Goal: Transaction & Acquisition: Purchase product/service

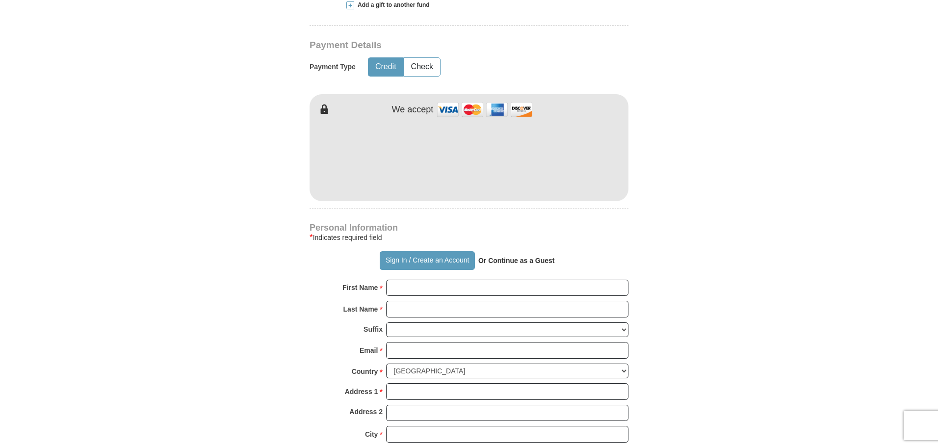
scroll to position [461, 0]
click at [278, 267] on form "Already have an account? Sign in for faster giving. Don't have an account? Crea…" at bounding box center [468, 179] width 559 height 1203
click at [389, 286] on input "First Name *" at bounding box center [507, 287] width 242 height 17
type input "[PERSON_NAME]"
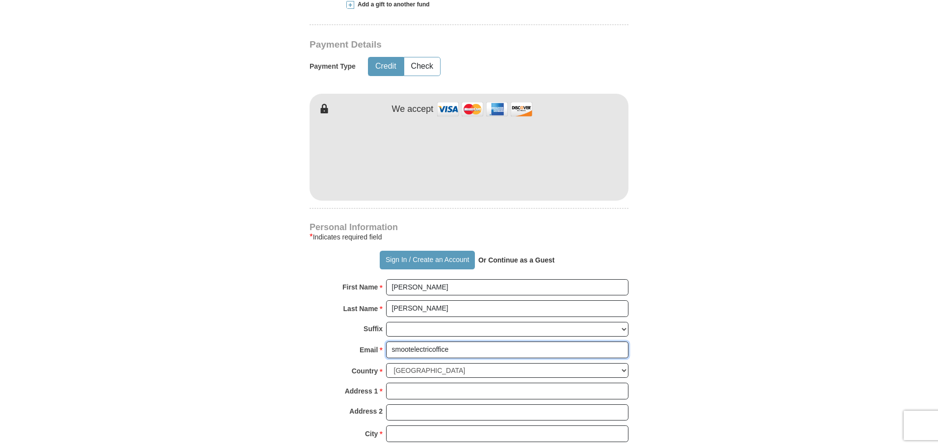
type input "[EMAIL_ADDRESS][DOMAIN_NAME]"
click at [444, 392] on input "Address 1 *" at bounding box center [507, 391] width 242 height 17
type input "19143 Polecat Creek Trail"
type input "[GEOGRAPHIC_DATA]"
select select "AL"
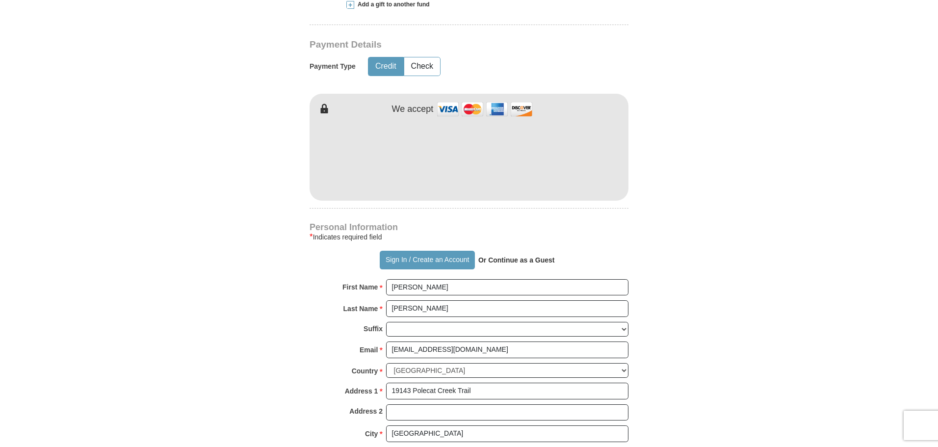
type input "36580-3978"
type input "2512790853"
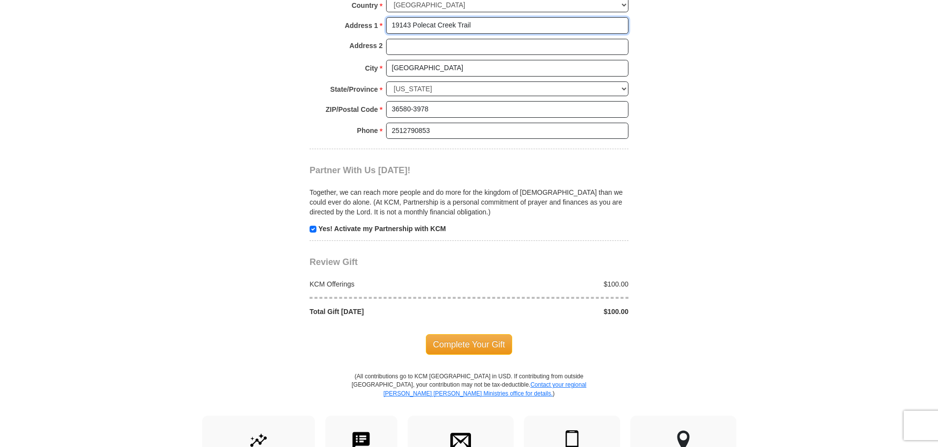
scroll to position [827, 0]
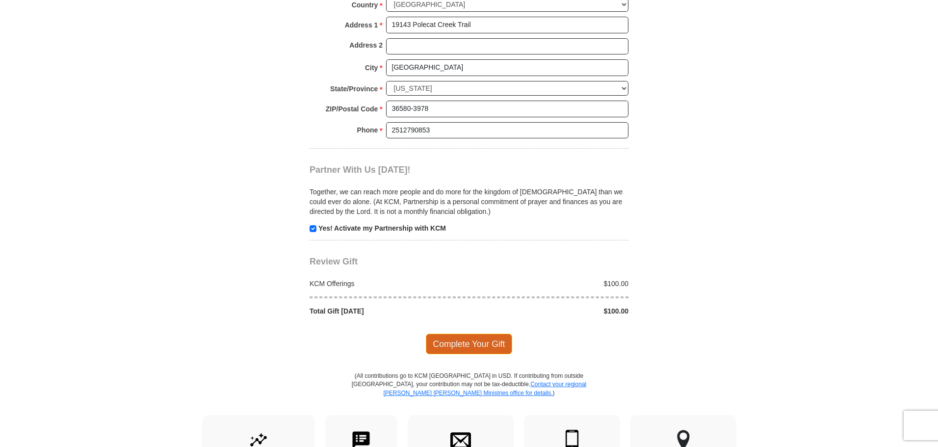
click at [457, 344] on span "Complete Your Gift" at bounding box center [469, 343] width 87 height 21
